Goal: Task Accomplishment & Management: Use online tool/utility

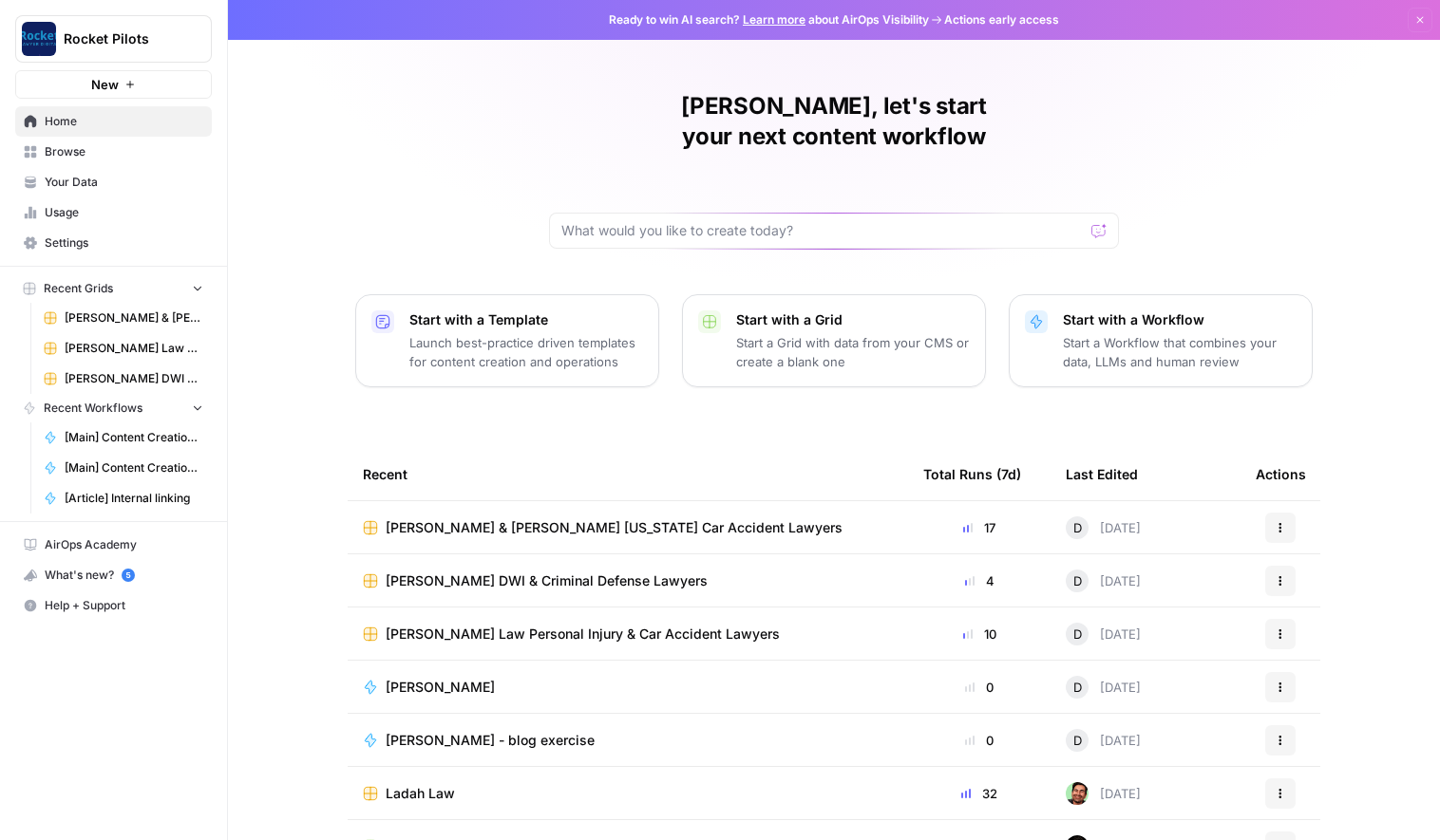
click at [440, 518] on span "[PERSON_NAME] & [PERSON_NAME] [US_STATE] Car Accident Lawyers" at bounding box center [614, 528] width 456 height 19
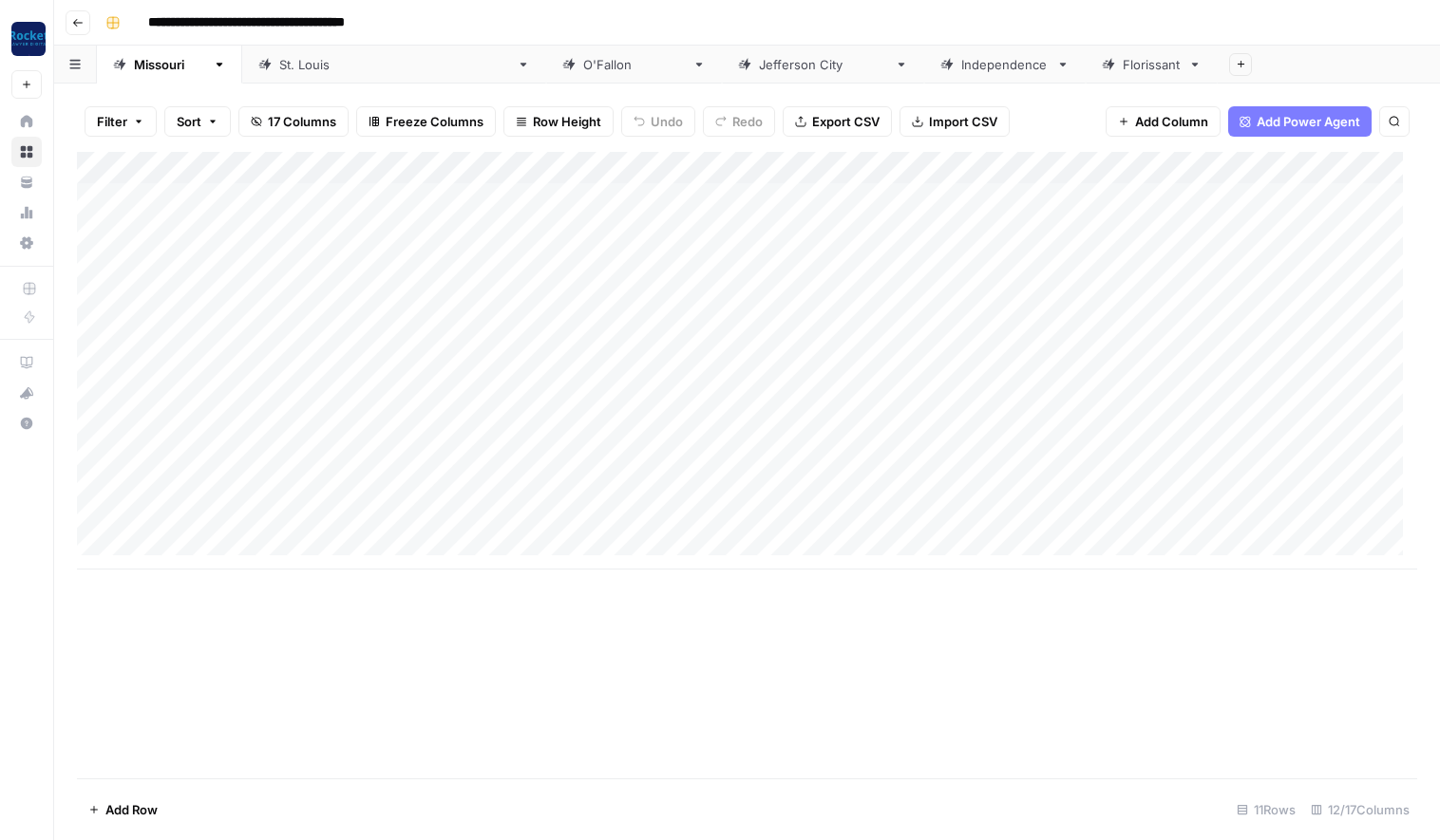
click at [285, 75] on link "[GEOGRAPHIC_DATA][PERSON_NAME]" at bounding box center [394, 64] width 304 height 38
click at [1133, 229] on div "Add Column" at bounding box center [748, 376] width 1340 height 449
click at [1106, 230] on div "Add Column" at bounding box center [748, 376] width 1340 height 449
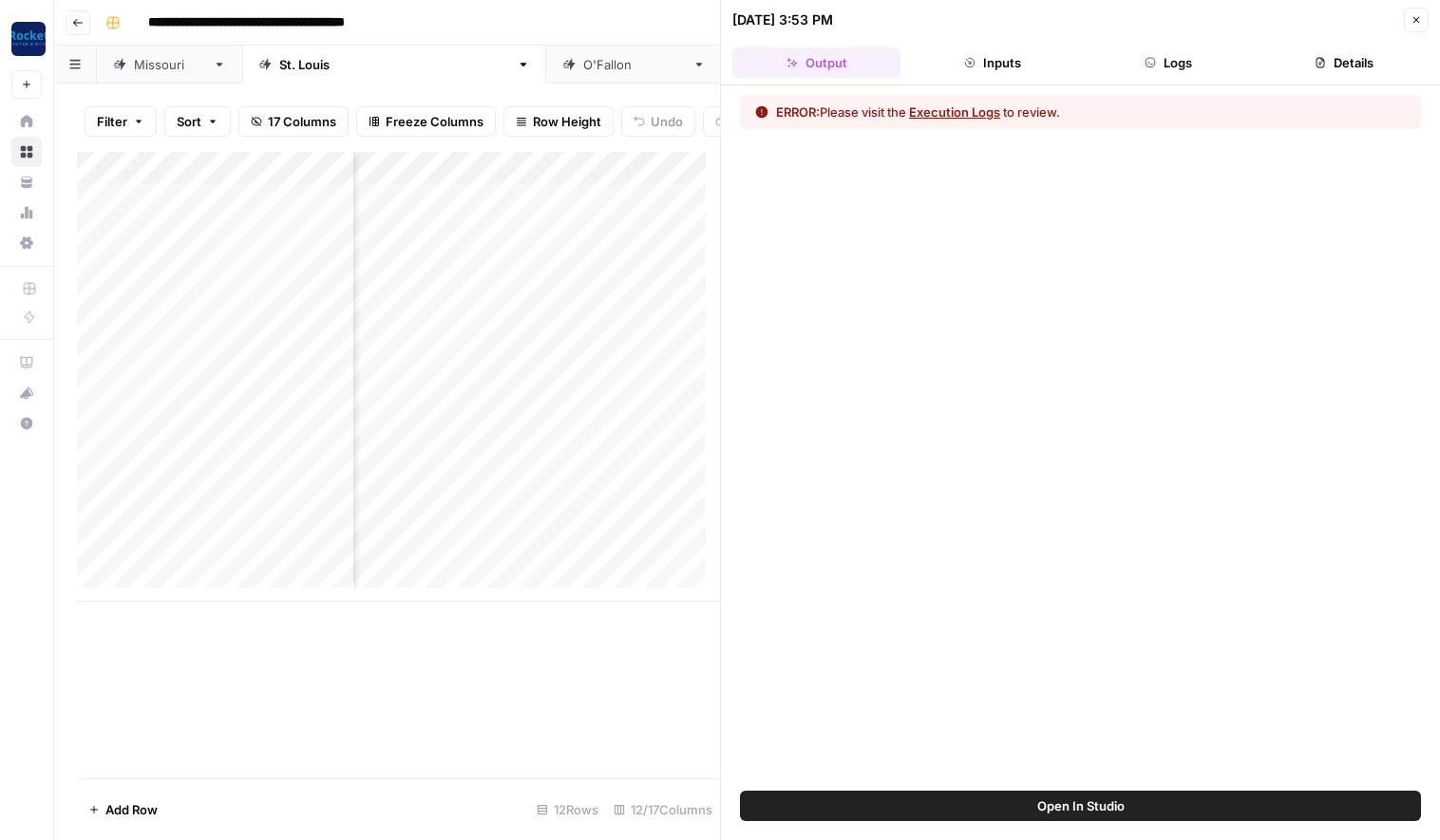
click at [953, 106] on button "Execution Logs" at bounding box center [955, 112] width 91 height 19
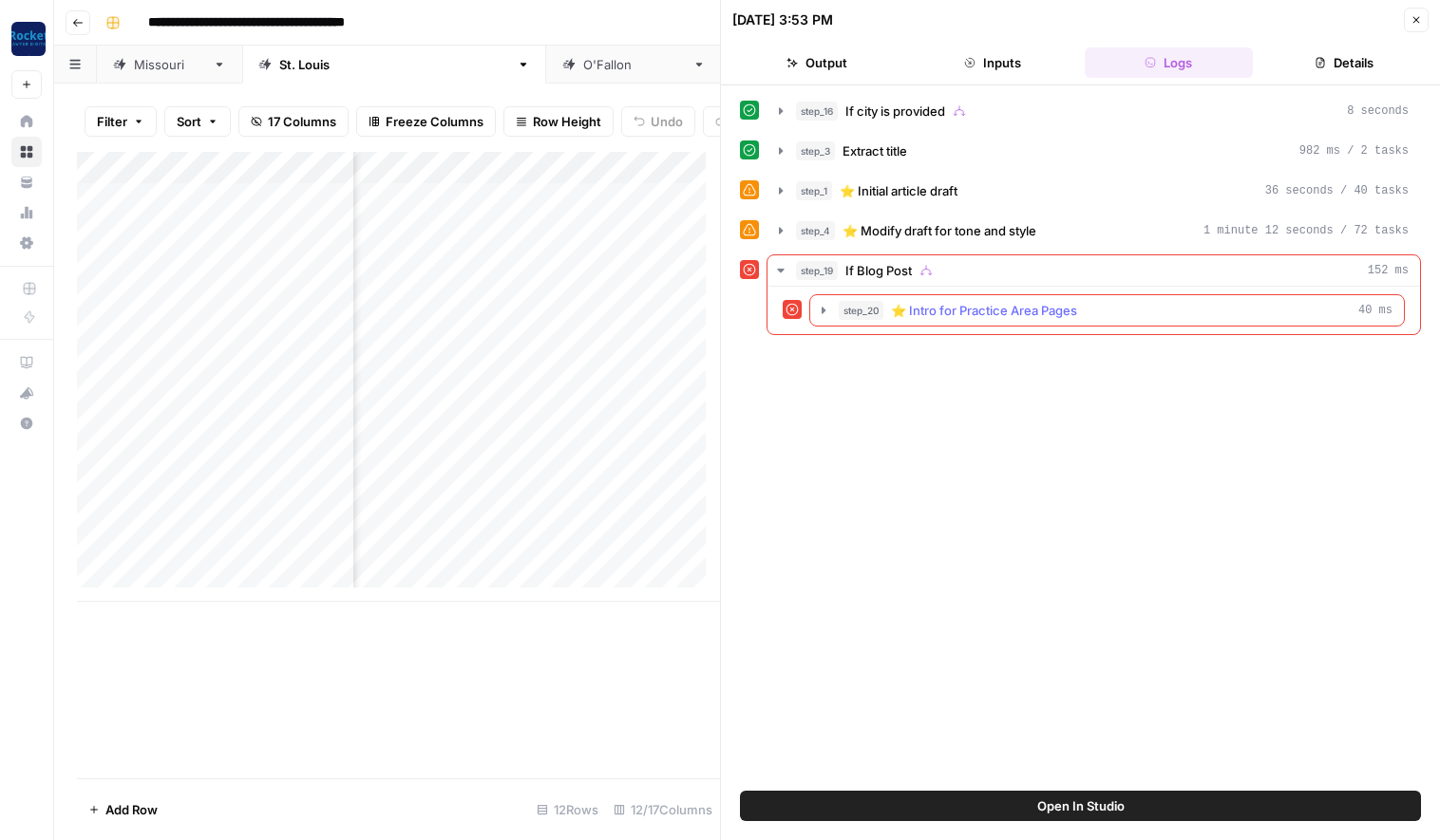
click at [929, 304] on span "⭐️ Intro for Practice Area Pages" at bounding box center [984, 310] width 186 height 19
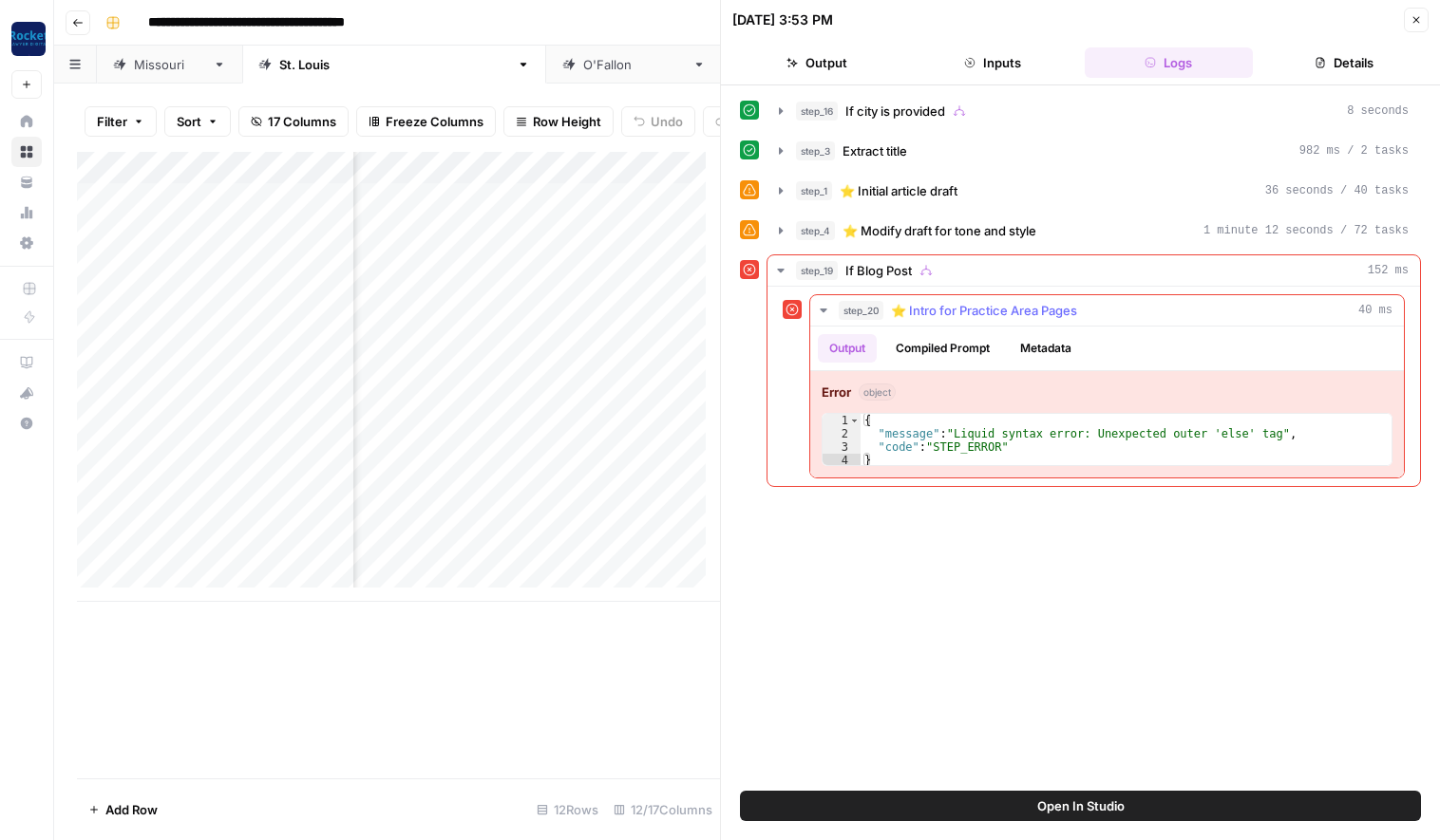
click at [929, 304] on span "⭐️ Intro for Practice Area Pages" at bounding box center [984, 310] width 186 height 19
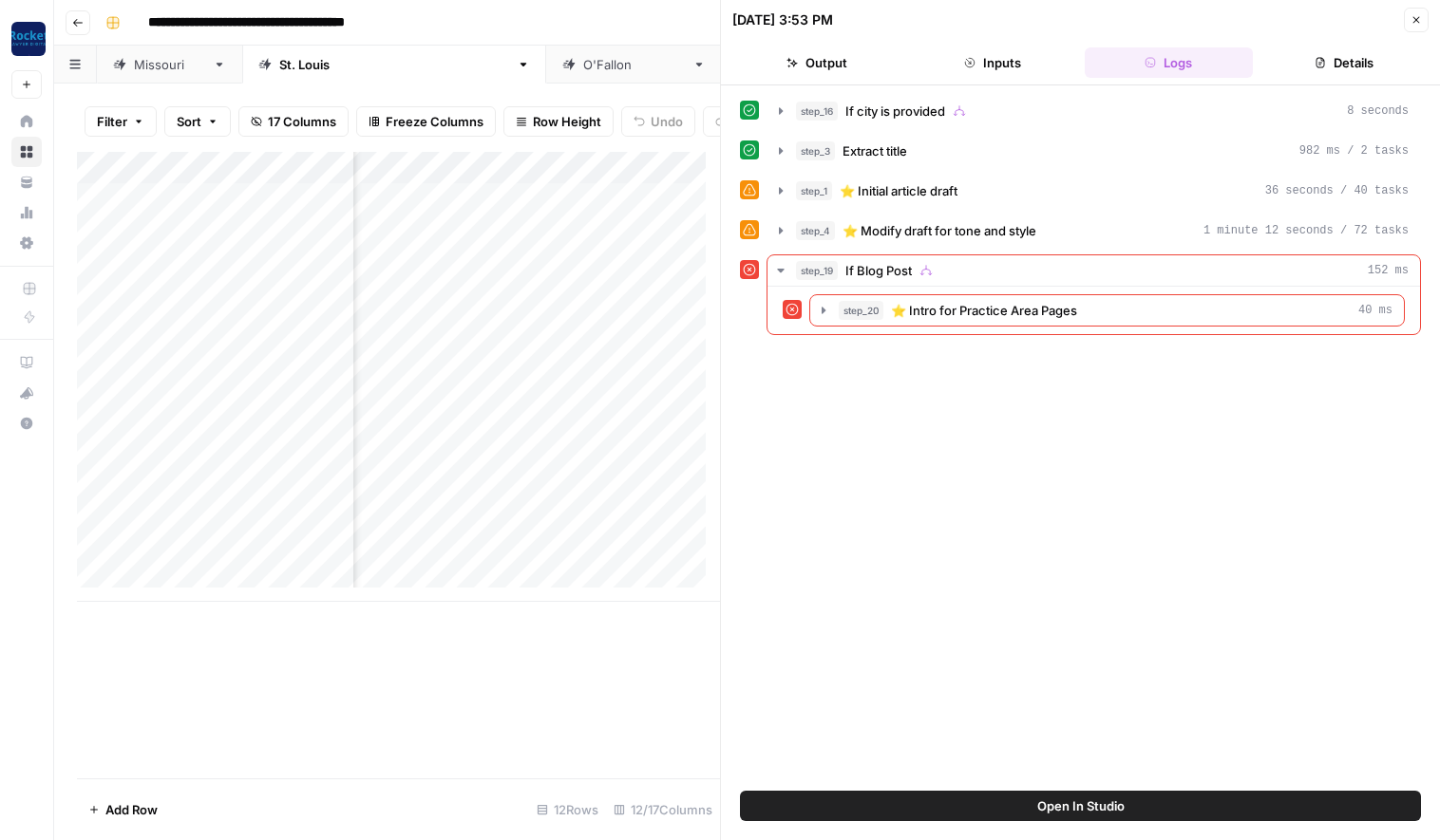
click at [1412, 20] on icon "button" at bounding box center [1416, 20] width 12 height 12
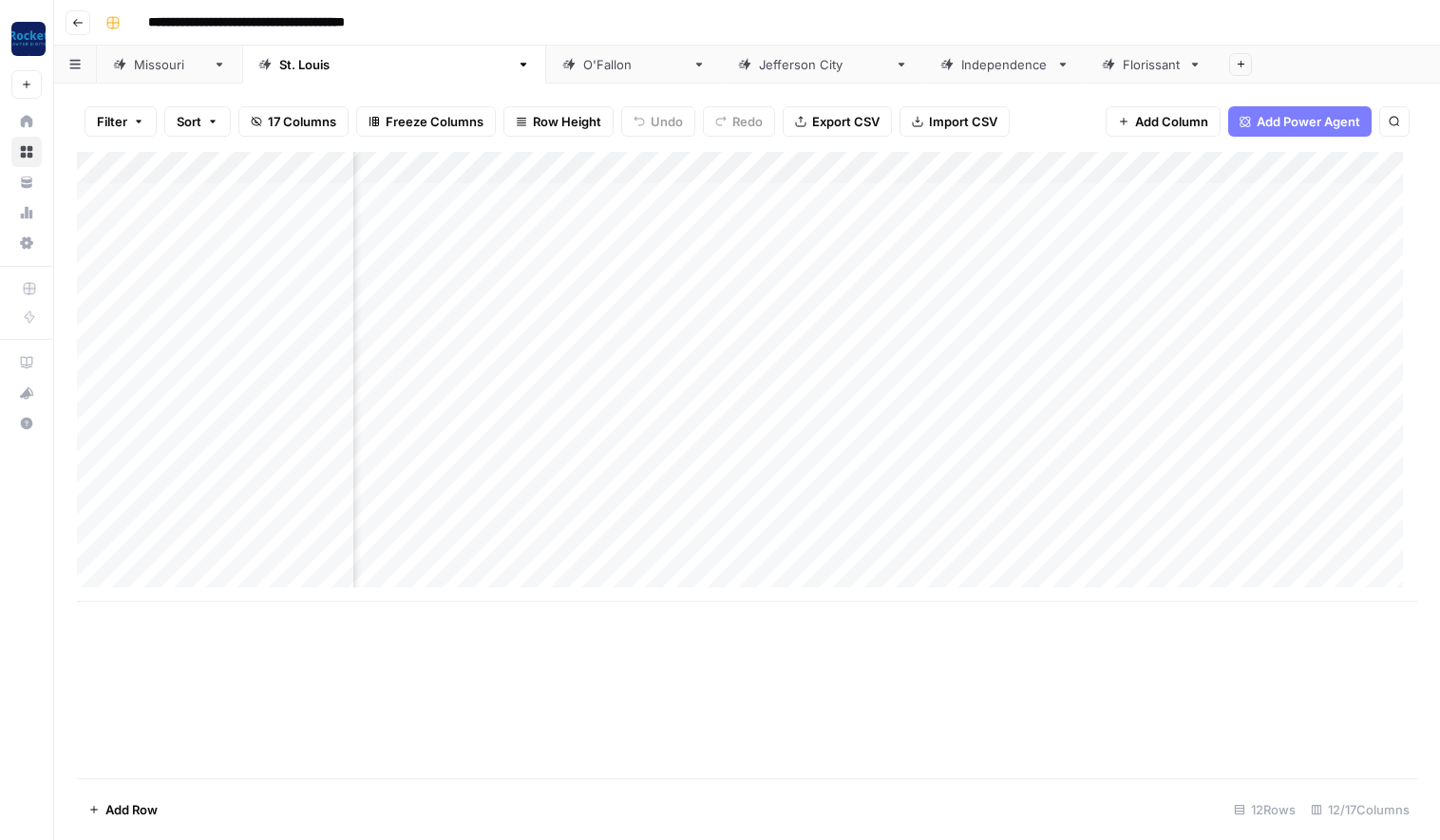
click at [1113, 163] on div "Add Column" at bounding box center [748, 376] width 1340 height 449
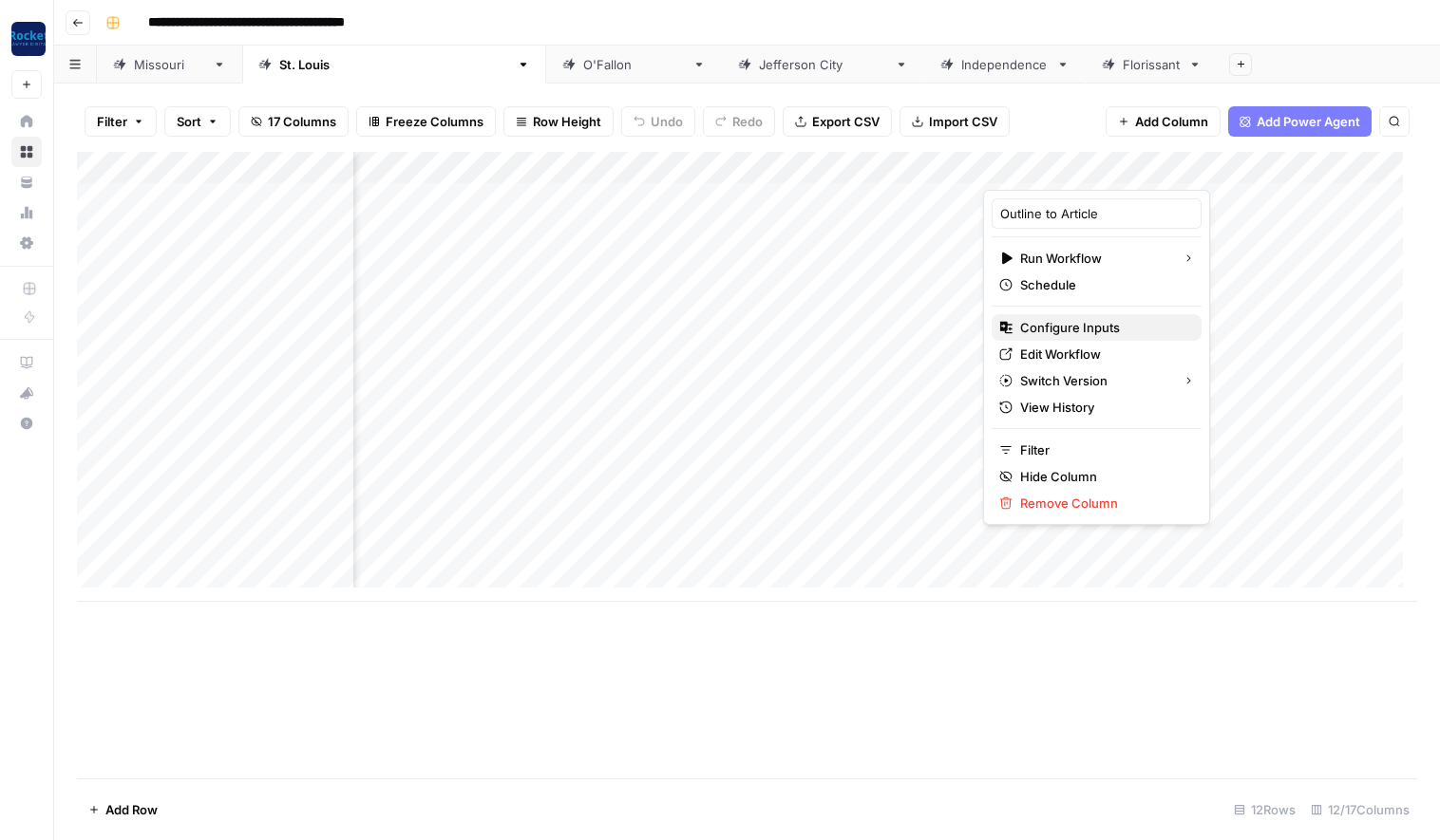
click at [1075, 329] on span "Configure Inputs" at bounding box center [1103, 328] width 166 height 19
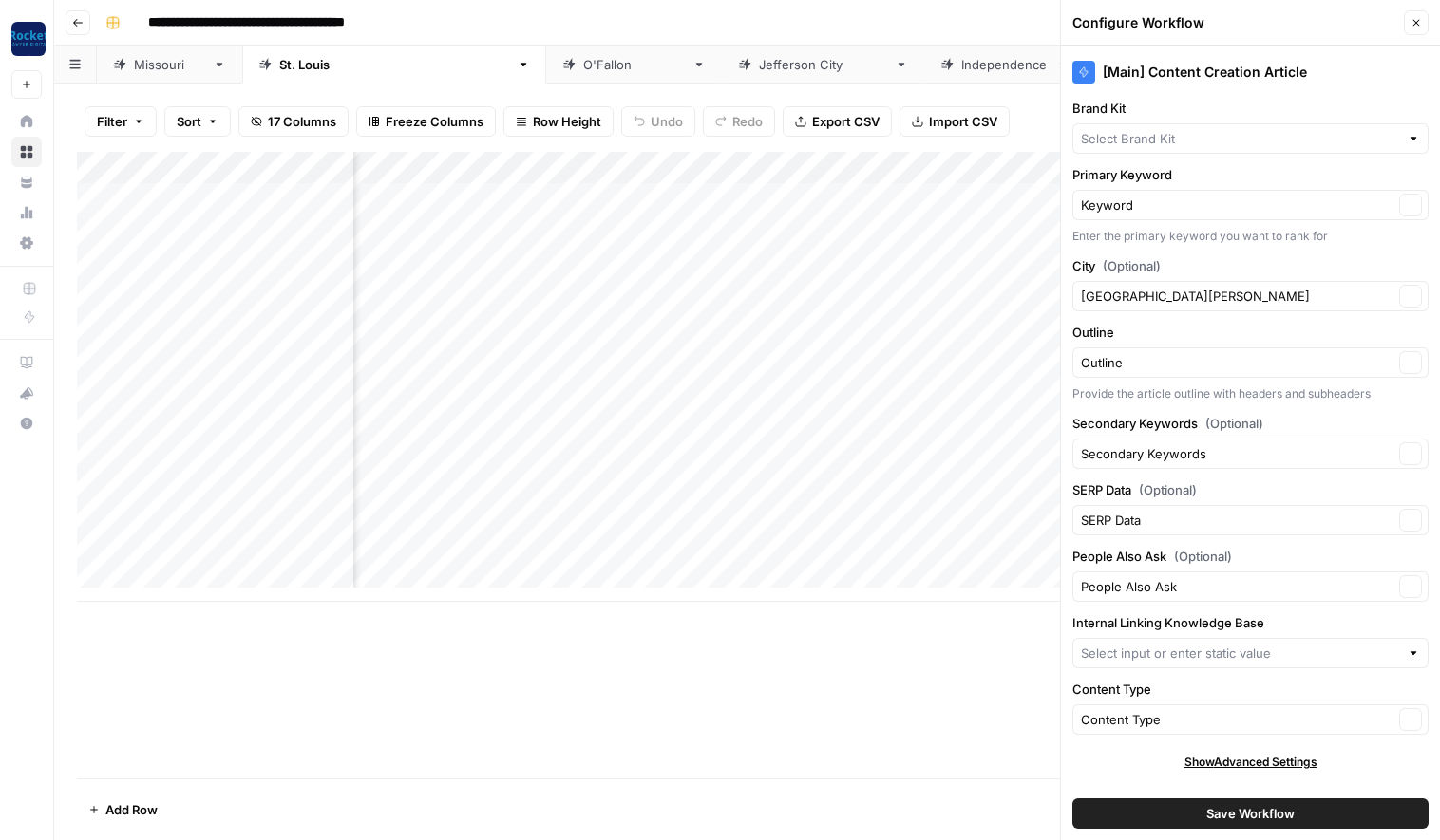
type input "[PERSON_NAME] & [PERSON_NAME] - [GEOGRAPHIC_DATA][PERSON_NAME]"
type input "[PERSON_NAME] & [PERSON_NAME] [US_STATE] Car Accident Lawyers"
click at [1117, 809] on button "Save Workflow" at bounding box center [1250, 813] width 356 height 30
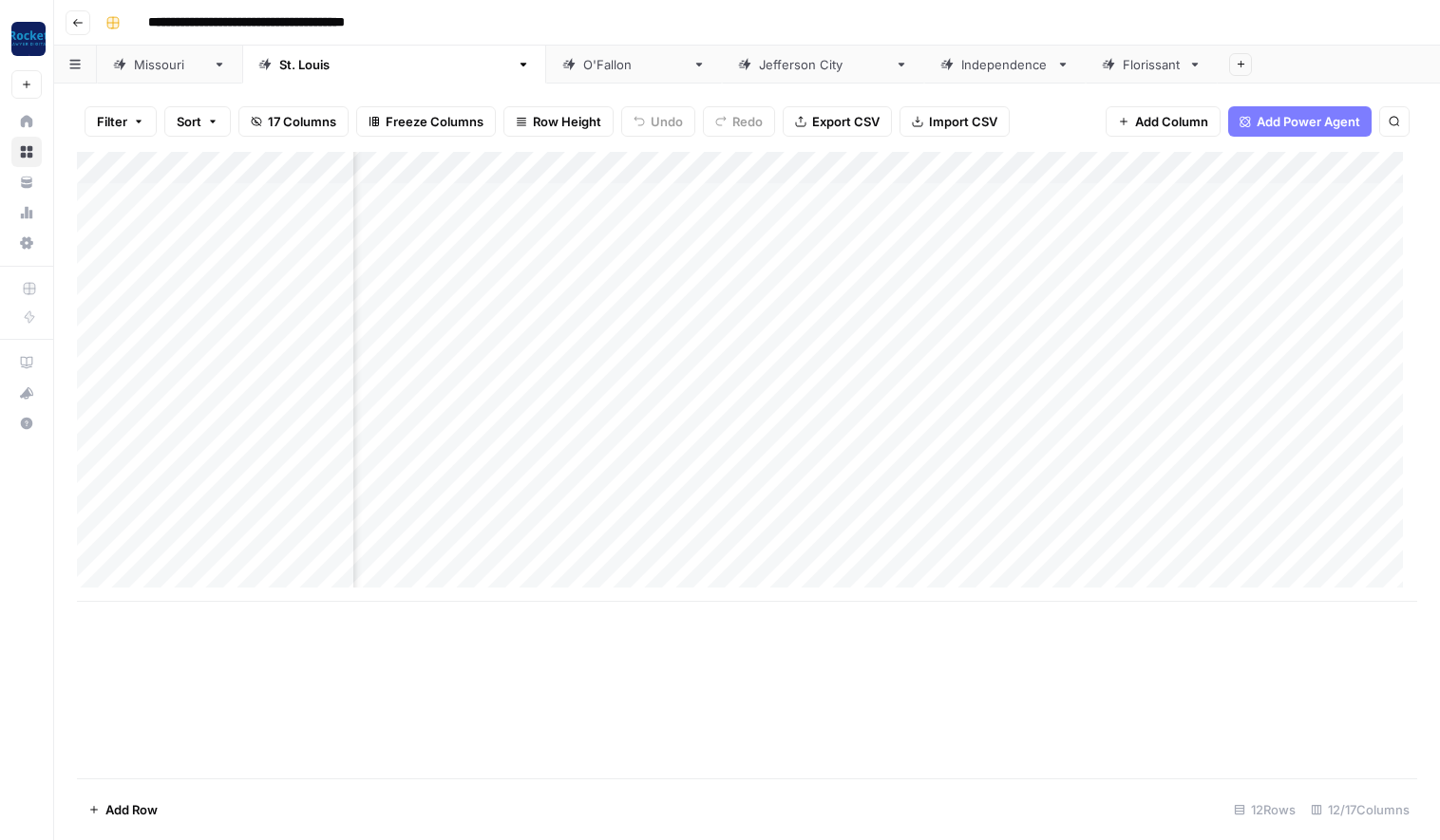
scroll to position [0, 115]
click at [824, 166] on div "Add Column" at bounding box center [748, 376] width 1340 height 449
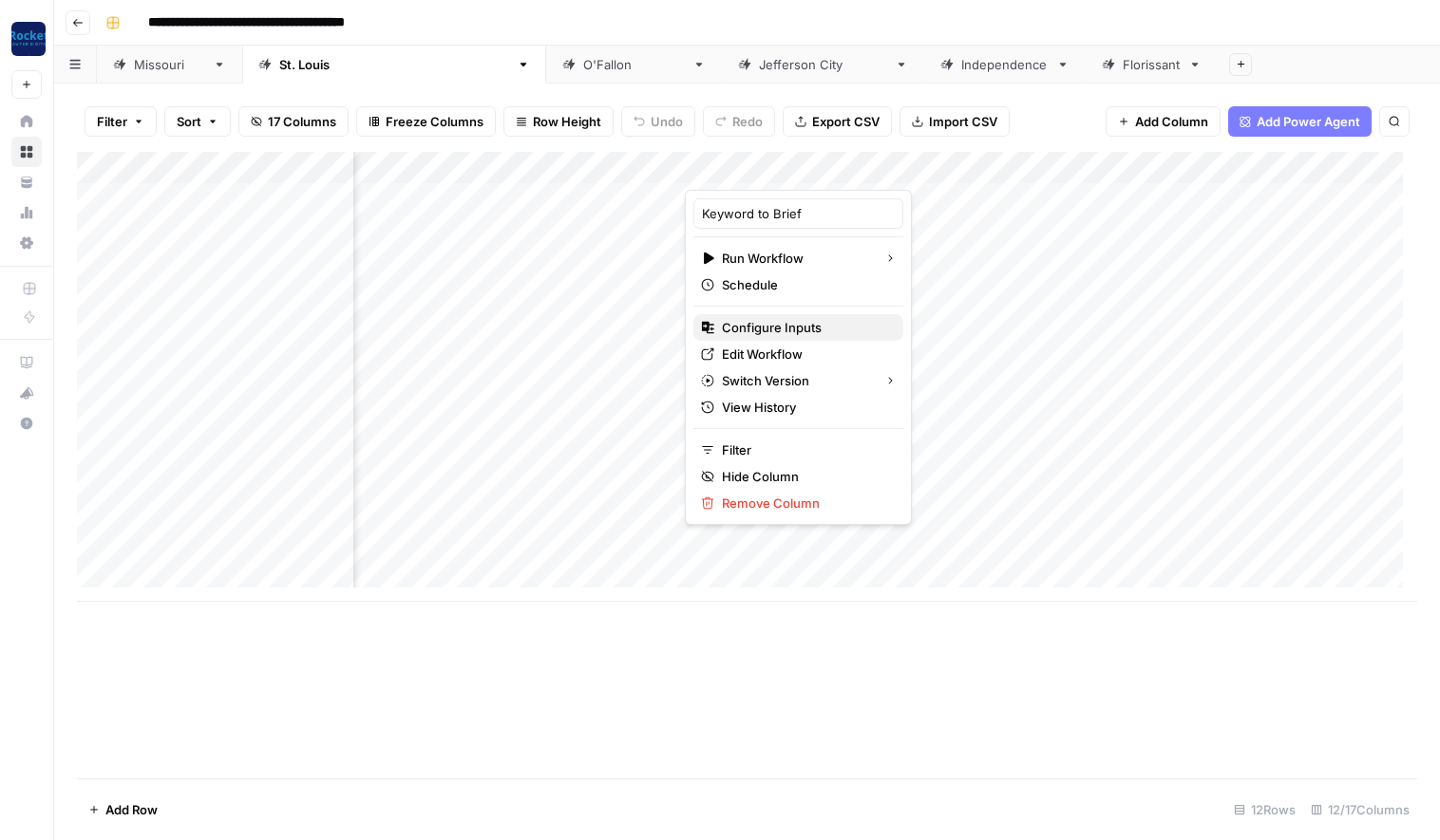
click at [766, 325] on span "Configure Inputs" at bounding box center [805, 328] width 166 height 19
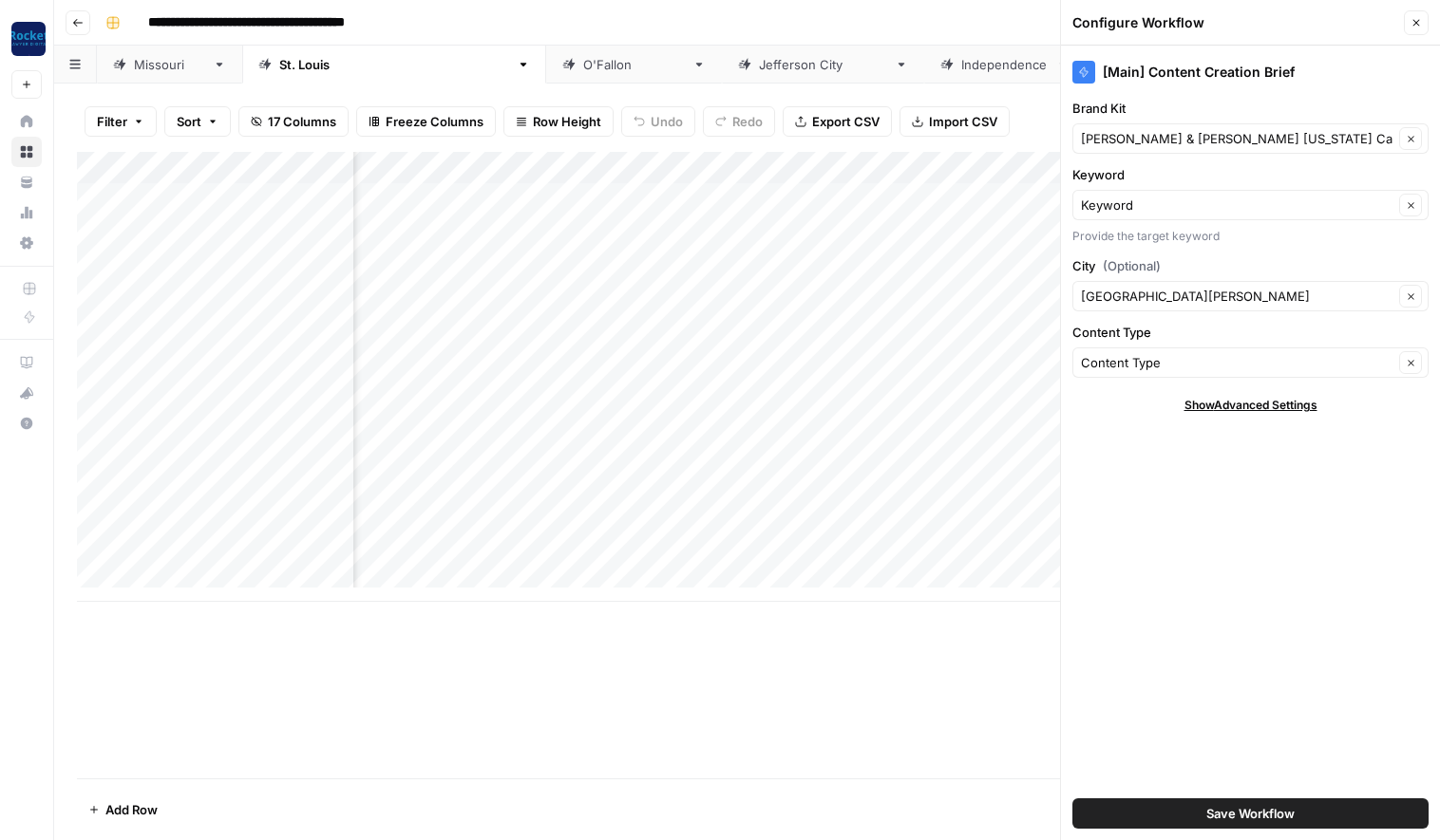
click at [1130, 811] on button "Save Workflow" at bounding box center [1250, 813] width 356 height 30
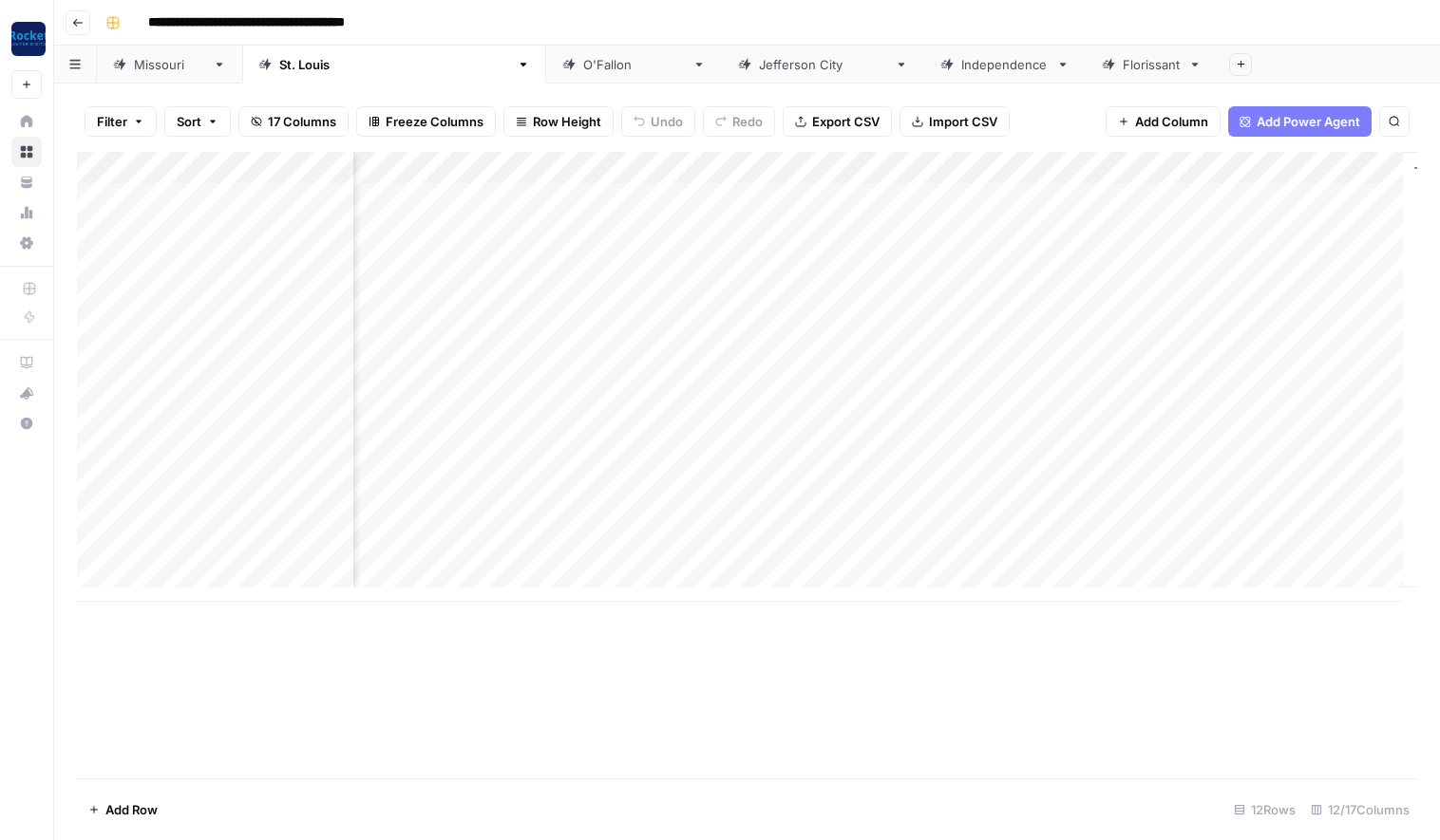
scroll to position [0, 875]
click at [767, 228] on div "Add Column" at bounding box center [748, 376] width 1340 height 449
